Goal: Transaction & Acquisition: Purchase product/service

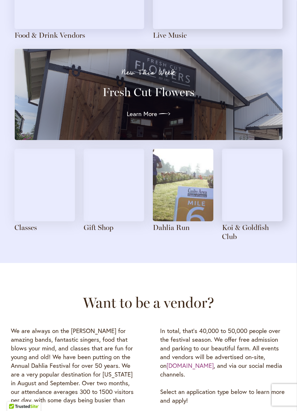
scroll to position [783, 0]
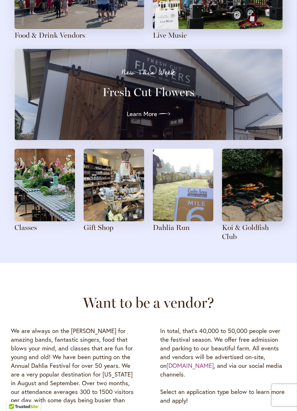
click at [47, 200] on img at bounding box center [44, 185] width 61 height 72
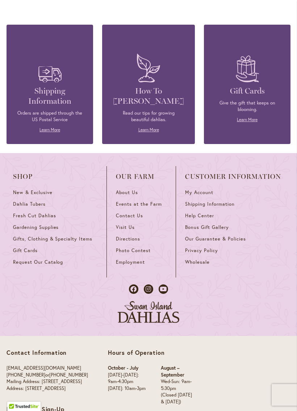
scroll to position [1822, 0]
click at [47, 189] on span "New & Exclusive" at bounding box center [32, 192] width 39 height 6
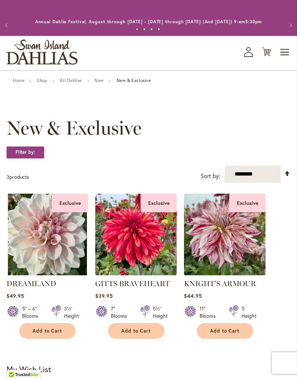
click at [138, 83] on strong "New & Exclusive" at bounding box center [134, 80] width 34 height 5
click at [75, 83] on link "All Dahlias" at bounding box center [71, 80] width 22 height 5
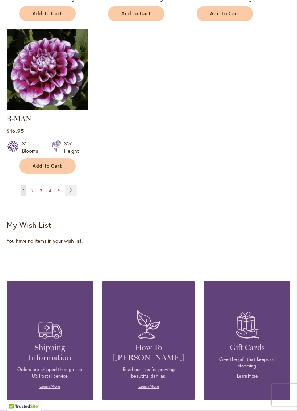
scroll to position [1040, 0]
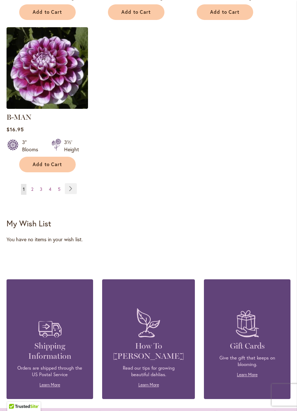
click at [69, 186] on link "Page Next" at bounding box center [71, 188] width 12 height 11
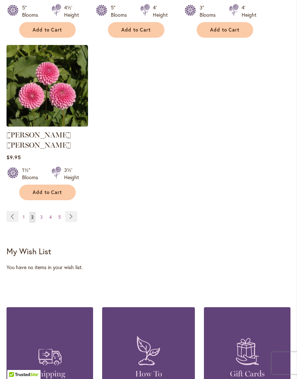
scroll to position [1008, 0]
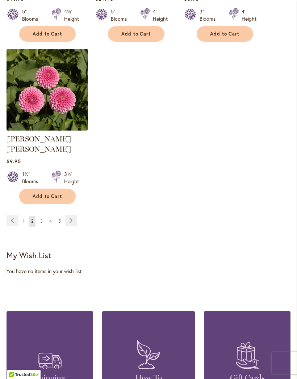
click at [76, 215] on link "Page Next" at bounding box center [71, 220] width 12 height 11
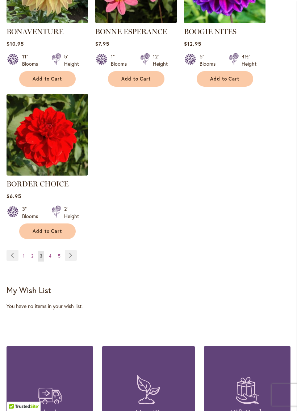
scroll to position [964, 0]
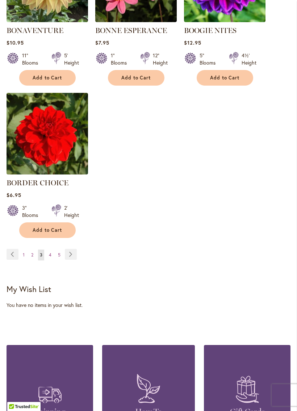
click at [70, 259] on link "Page Next" at bounding box center [71, 254] width 12 height 11
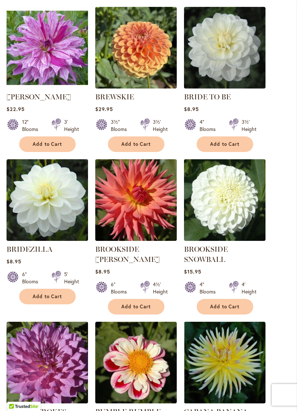
scroll to position [290, 0]
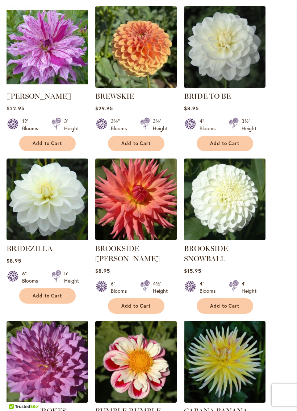
click at [63, 151] on button "Add to Cart" at bounding box center [47, 144] width 57 height 16
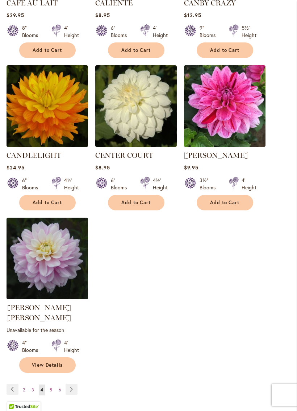
scroll to position [874, 0]
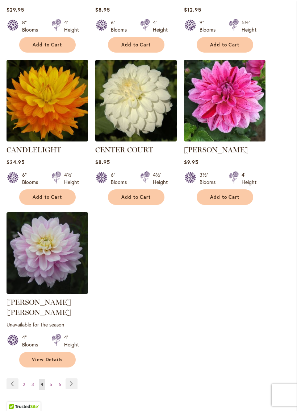
click at [74, 378] on link "Page Next" at bounding box center [72, 383] width 12 height 11
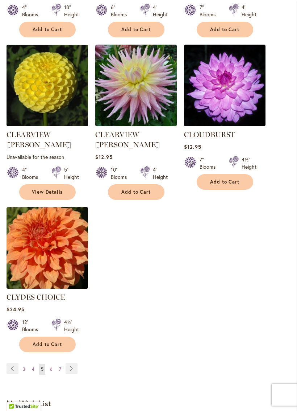
scroll to position [870, 0]
click at [69, 363] on link "Page Next" at bounding box center [72, 368] width 12 height 11
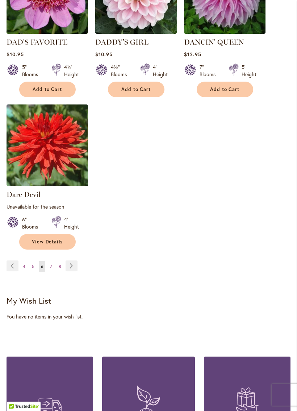
scroll to position [980, 0]
click at [67, 262] on link "Page Next" at bounding box center [72, 265] width 12 height 11
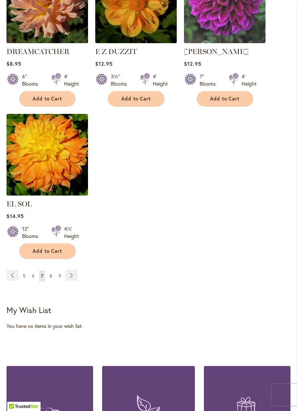
scroll to position [958, 0]
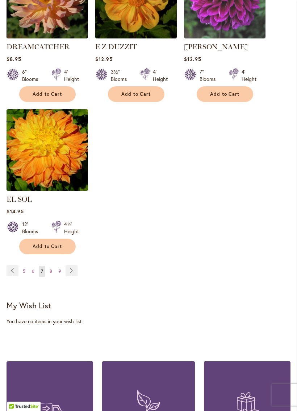
click at [71, 265] on link "Page Next" at bounding box center [72, 270] width 12 height 11
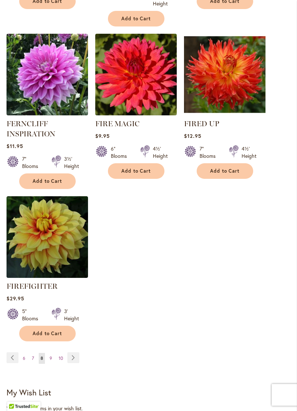
scroll to position [896, 0]
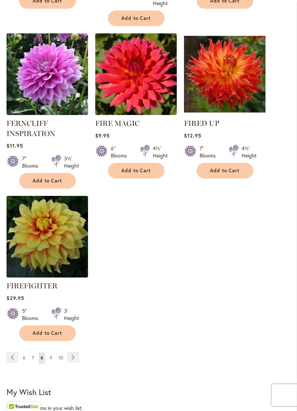
click at [76, 362] on link "Page Next" at bounding box center [73, 356] width 12 height 11
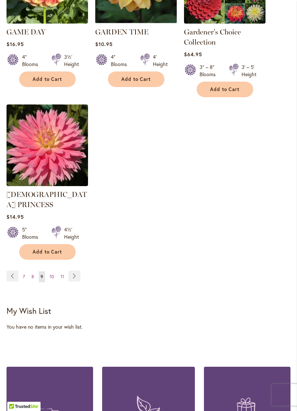
scroll to position [993, 0]
click at [74, 270] on link "Page Next" at bounding box center [74, 275] width 12 height 11
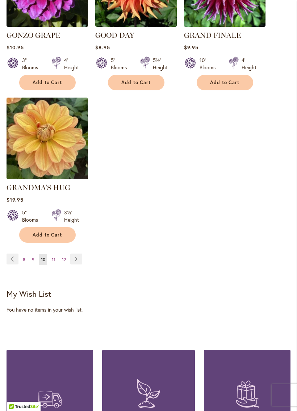
scroll to position [977, 0]
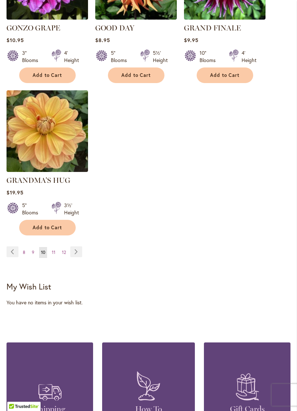
click at [77, 246] on link "Page Next" at bounding box center [76, 251] width 12 height 11
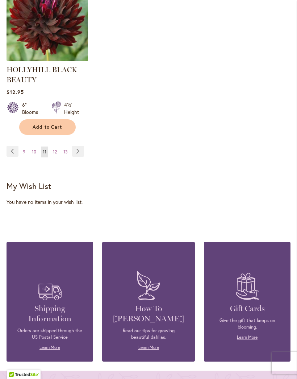
scroll to position [1100, 0]
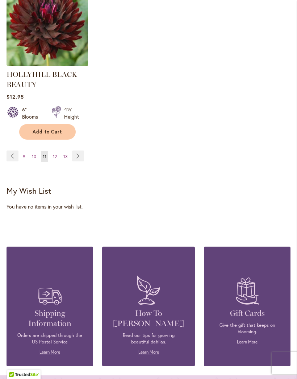
click at [76, 161] on link "Page Next" at bounding box center [78, 155] width 12 height 11
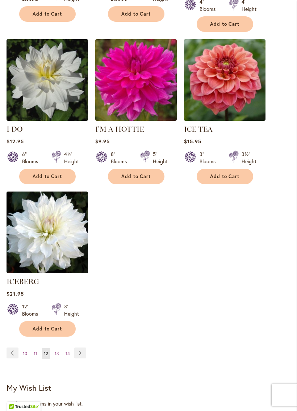
scroll to position [877, 0]
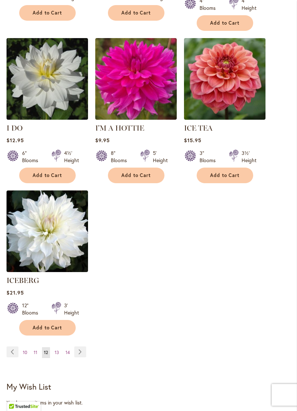
click at [81, 348] on link "Page Next" at bounding box center [80, 351] width 12 height 11
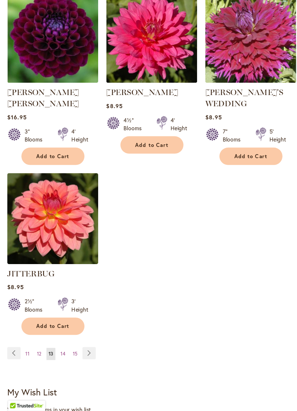
scroll to position [887, 0]
click at [82, 353] on link "Page Next" at bounding box center [80, 358] width 12 height 11
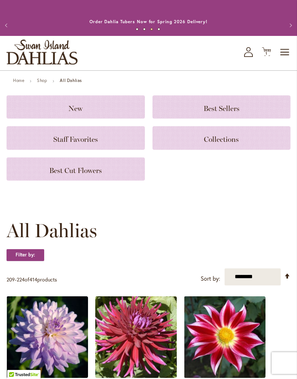
click at [93, 175] on span "Best Cut Flowers" at bounding box center [75, 170] width 53 height 9
